Goal: Go to known website: Access a specific website the user already knows

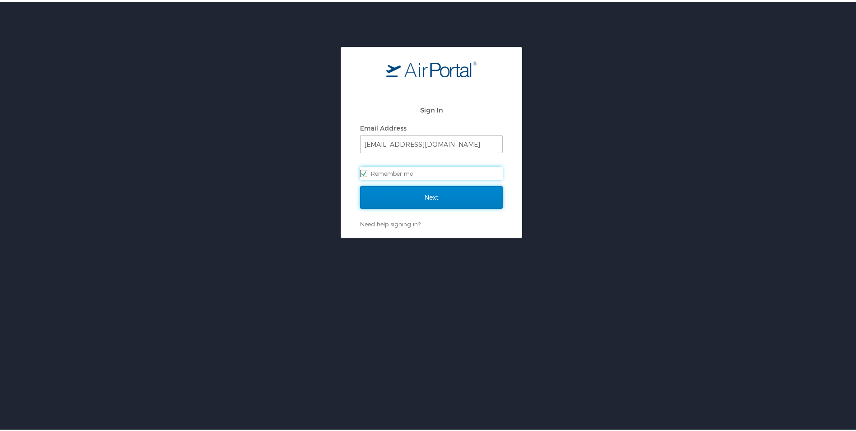
click at [406, 195] on input "Next" at bounding box center [431, 195] width 143 height 23
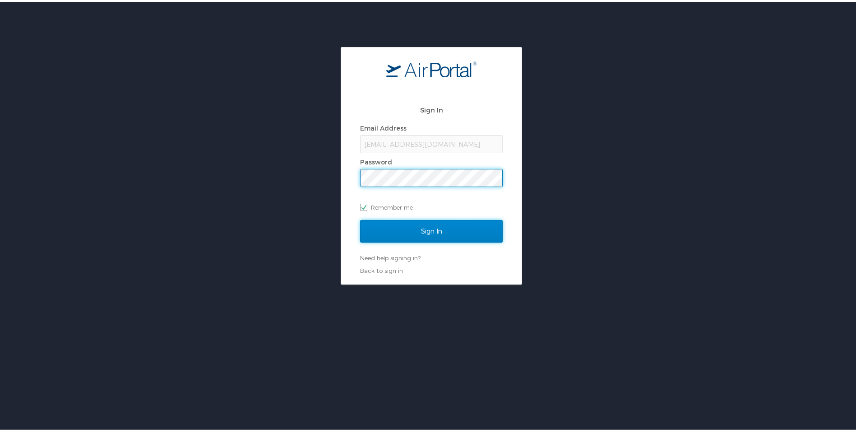
click at [431, 224] on input "Sign In" at bounding box center [431, 229] width 143 height 23
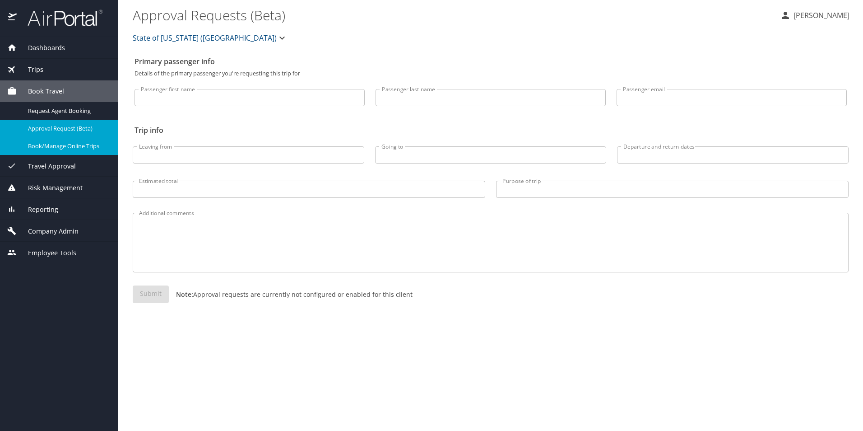
click at [49, 144] on span "Book/Manage Online Trips" at bounding box center [67, 146] width 79 height 9
